Goal: Information Seeking & Learning: Find specific fact

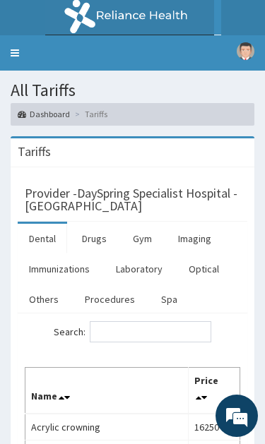
click at [122, 293] on link "Procedures" at bounding box center [109, 299] width 73 height 30
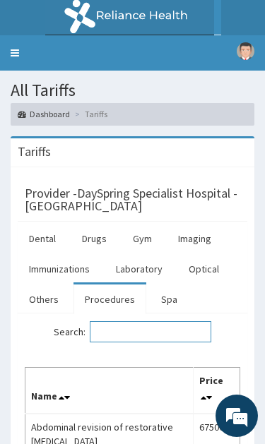
click at [140, 337] on input "Search:" at bounding box center [150, 331] width 121 height 21
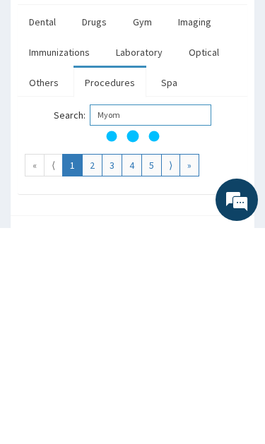
scroll to position [63, 0]
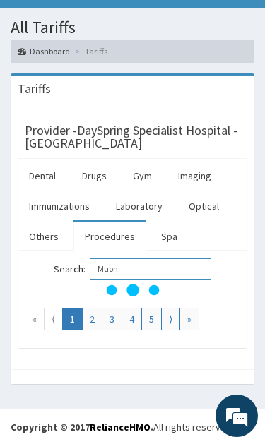
click at [166, 274] on input "Muon" at bounding box center [150, 268] width 121 height 21
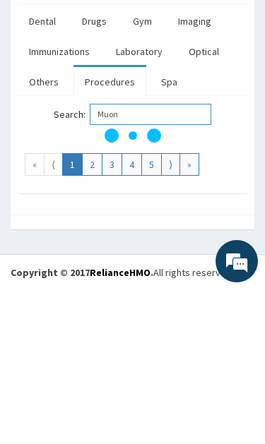
scroll to position [19, 0]
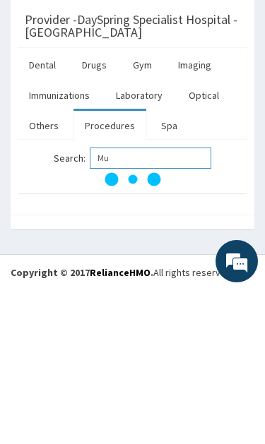
type input "M"
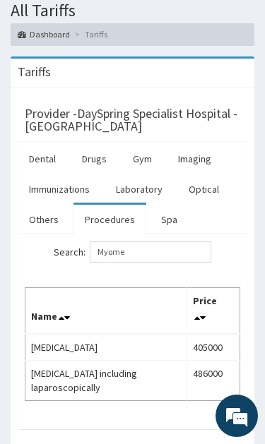
scroll to position [0, 0]
click at [161, 245] on input "Myome" at bounding box center [150, 251] width 121 height 21
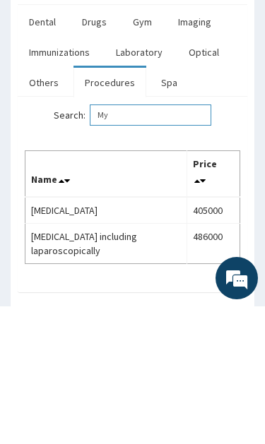
type input "M"
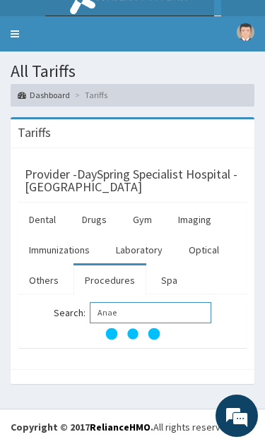
click at [166, 317] on input "Anae" at bounding box center [150, 312] width 121 height 21
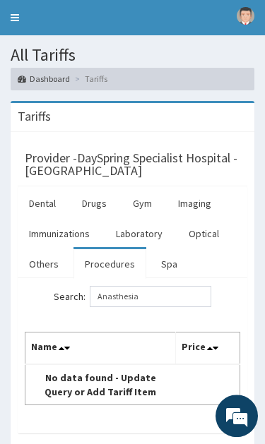
scroll to position [35, 0]
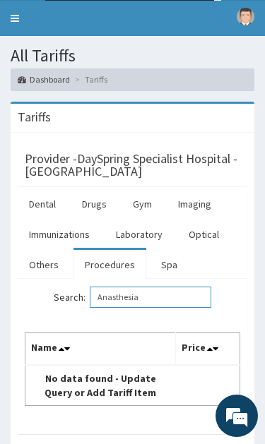
click at [171, 298] on input "Anasthesia" at bounding box center [150, 296] width 121 height 21
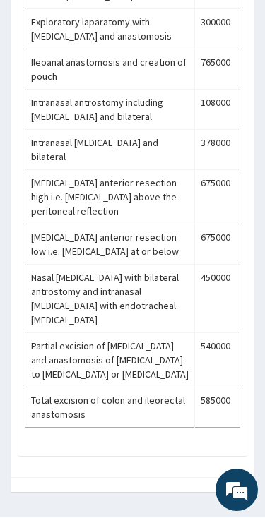
scroll to position [542, 0]
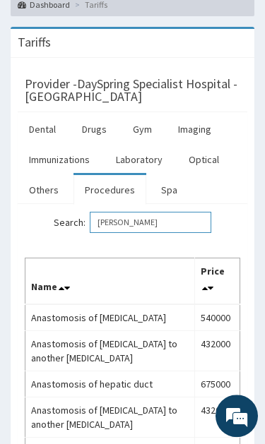
click at [165, 222] on input "[PERSON_NAME]" at bounding box center [150, 222] width 121 height 21
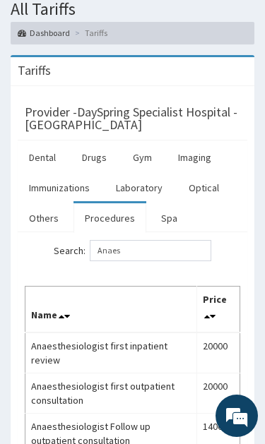
scroll to position [0, 0]
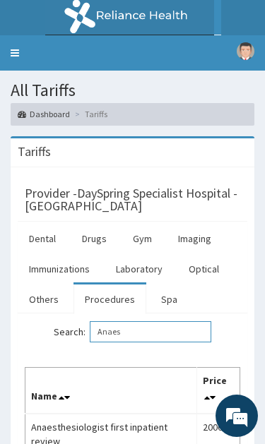
click at [150, 331] on input "Anaes" at bounding box center [150, 331] width 121 height 21
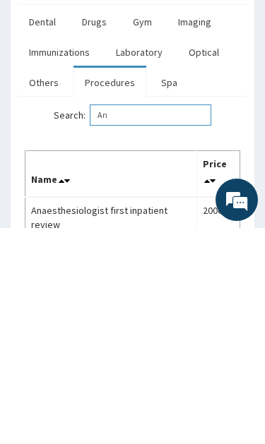
type input "A"
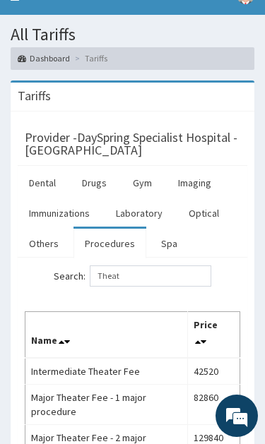
scroll to position [0, 0]
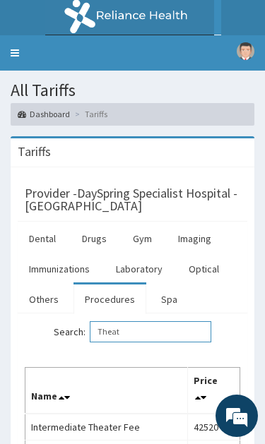
type input "Theat"
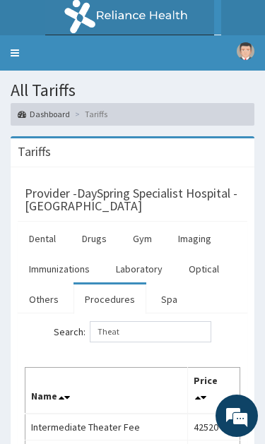
click at [13, 52] on link "Toggle navigation" at bounding box center [15, 52] width 30 height 35
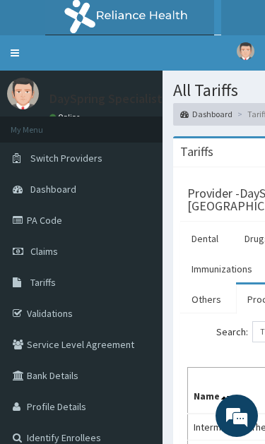
click at [61, 321] on link "Validations" at bounding box center [81, 313] width 162 height 31
